Goal: Use online tool/utility

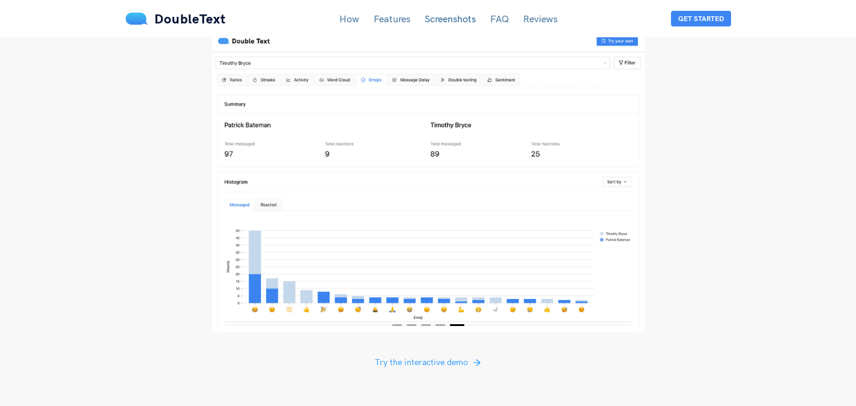
scroll to position [2284, 0]
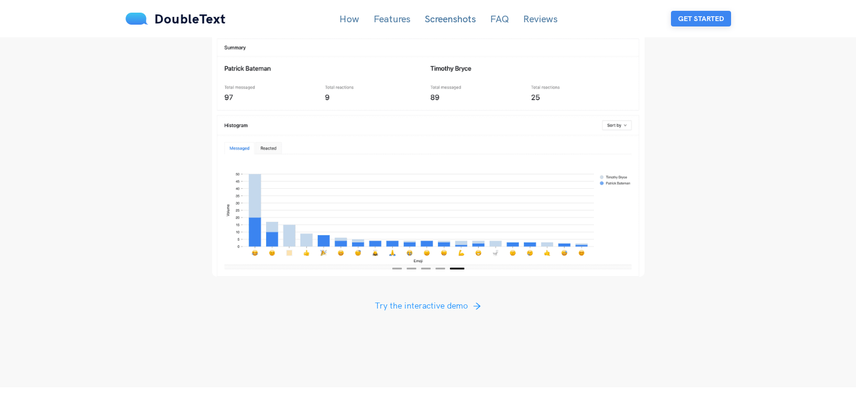
click at [705, 19] on button "Get Started" at bounding box center [701, 19] width 60 height 16
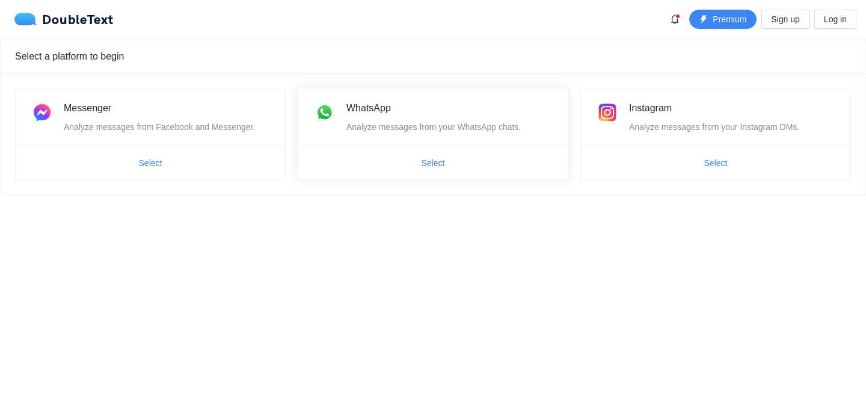
click at [464, 156] on span "Select" at bounding box center [432, 162] width 269 height 19
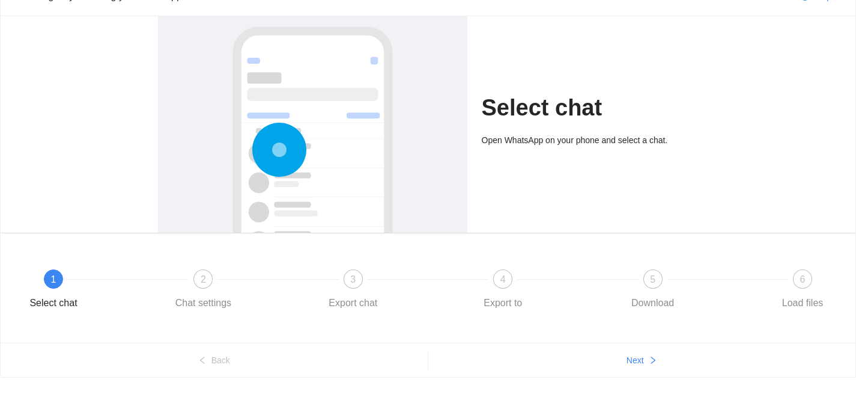
scroll to position [80, 0]
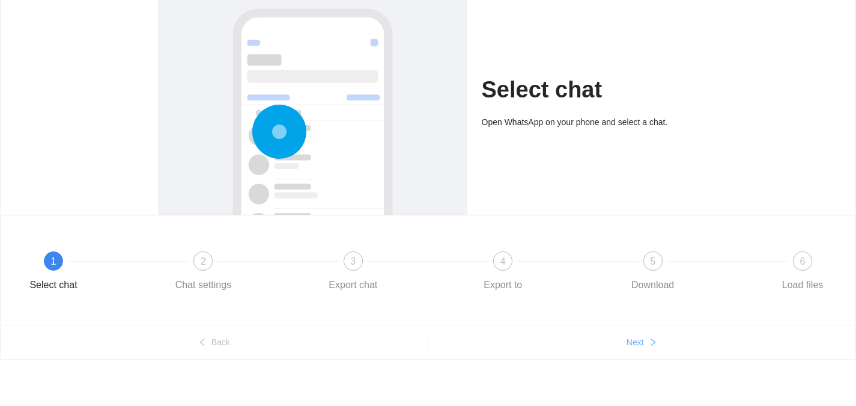
click at [645, 337] on button "Next" at bounding box center [643, 341] width 428 height 19
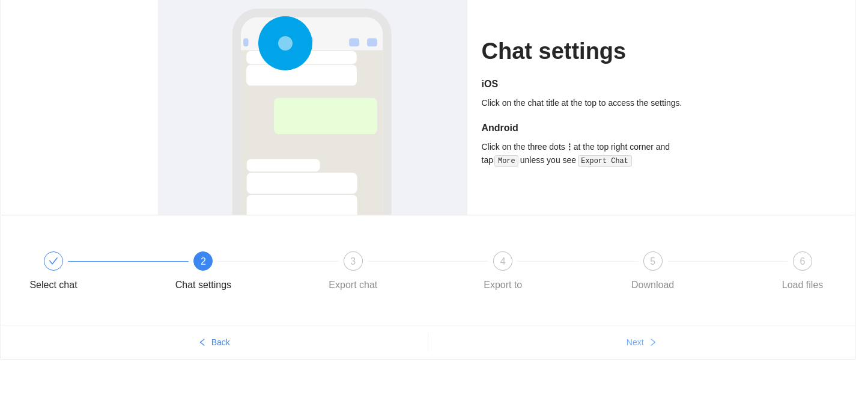
click at [643, 335] on button "Next" at bounding box center [643, 341] width 428 height 19
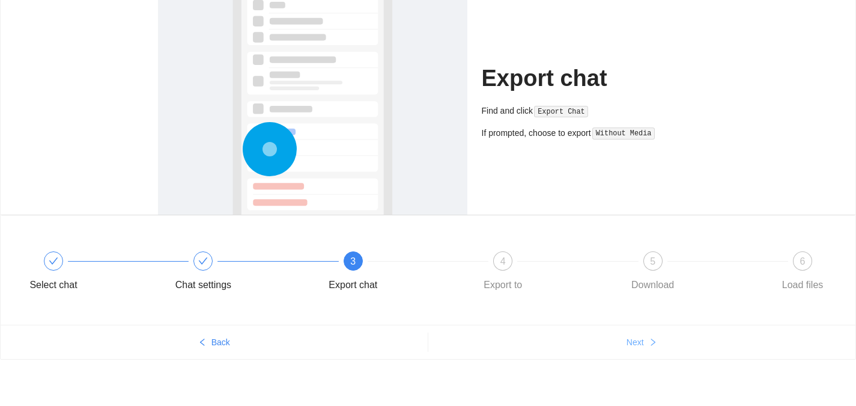
click at [643, 335] on button "Next" at bounding box center [643, 341] width 428 height 19
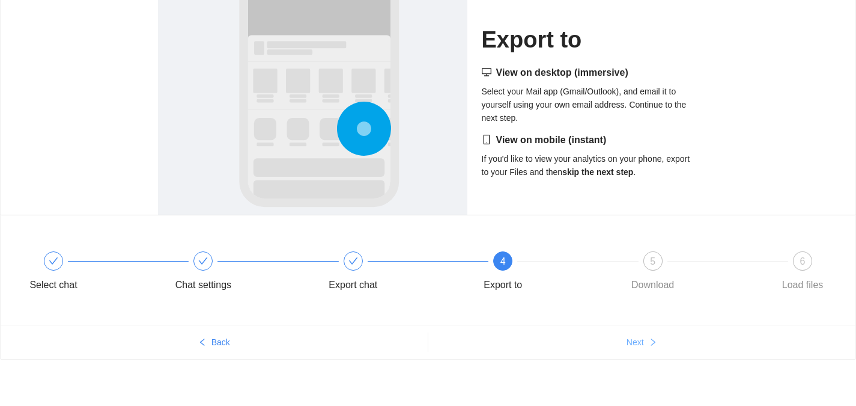
click at [640, 335] on button "Next" at bounding box center [643, 341] width 428 height 19
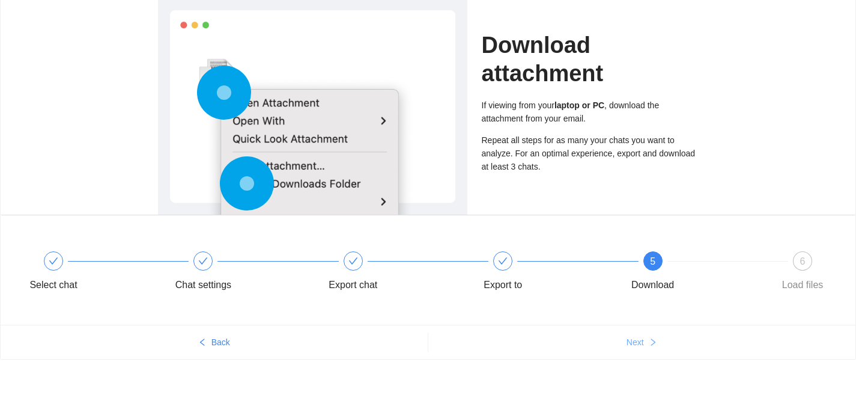
click at [643, 338] on span "Next" at bounding box center [635, 341] width 17 height 13
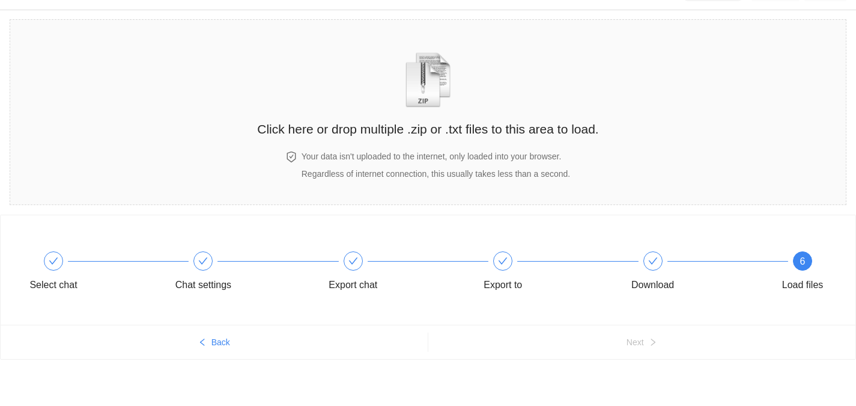
scroll to position [29, 0]
click at [450, 129] on h2 "Click here or drop multiple .zip or .txt files to this area to load." at bounding box center [427, 129] width 341 height 20
